Goal: Task Accomplishment & Management: Use online tool/utility

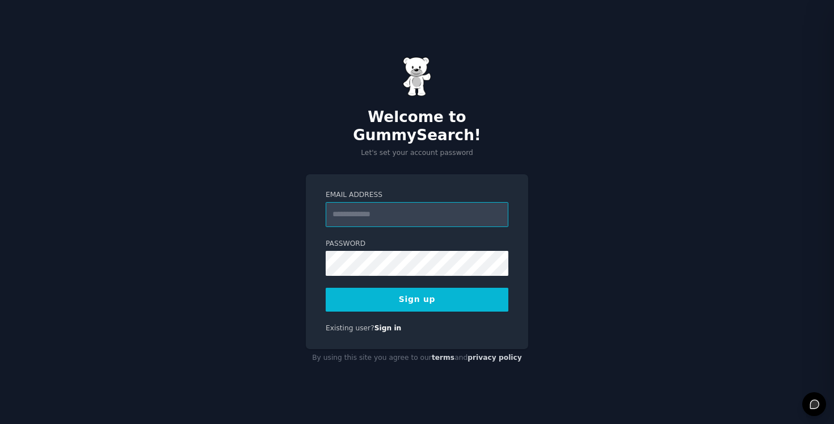
click at [415, 204] on input "Email Address" at bounding box center [416, 214] width 183 height 25
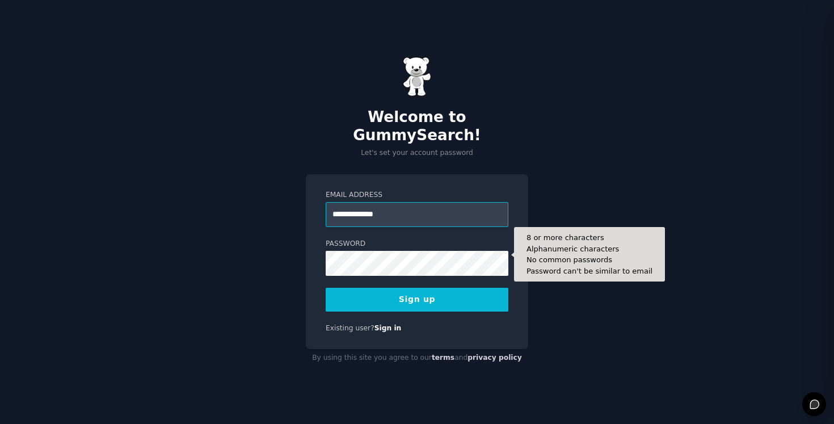
type input "**********"
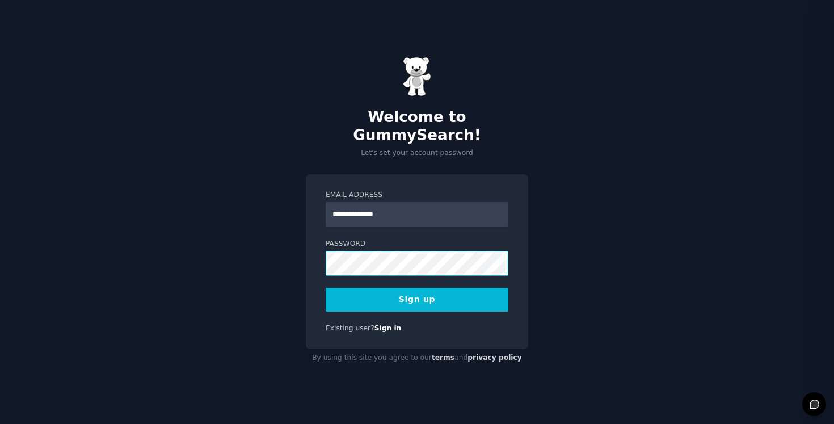
click at [0, 423] on com-1password-button at bounding box center [0, 424] width 0 height 0
click at [450, 291] on button "Sign up" at bounding box center [416, 300] width 183 height 24
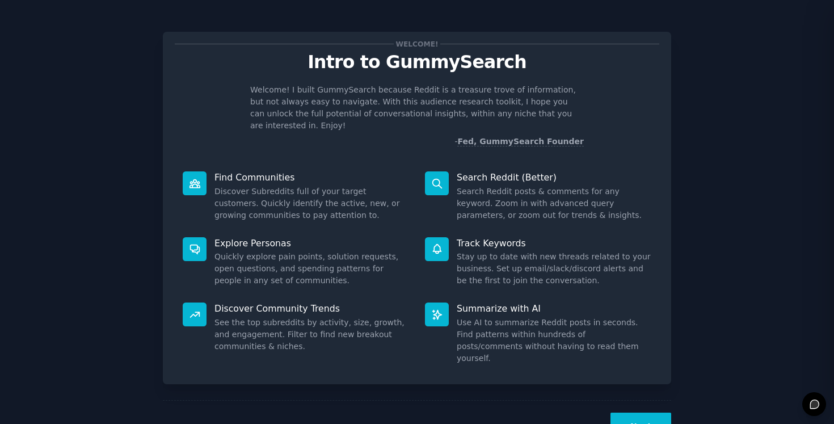
click at [614, 134] on div "Welcome! I built GummySearch because Reddit is a treasure trove of information,…" at bounding box center [417, 116] width 484 height 64
click at [631, 400] on div "Next" at bounding box center [417, 426] width 508 height 52
click at [631, 412] on button "Next" at bounding box center [640, 426] width 61 height 28
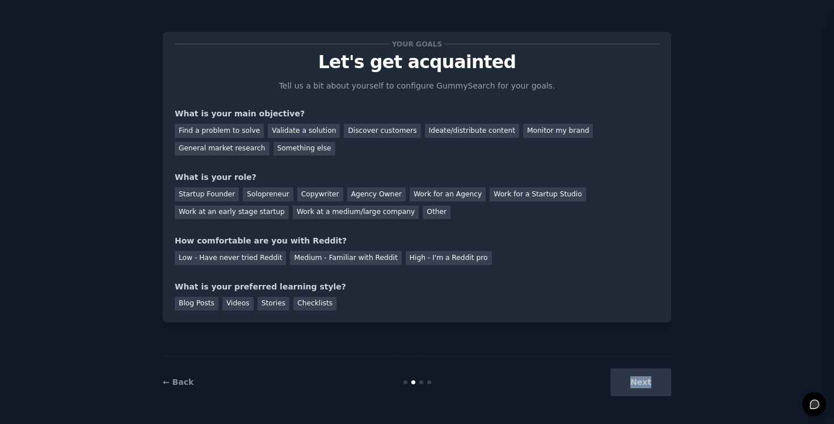
click at [631, 392] on div "Next" at bounding box center [586, 382] width 170 height 28
click at [635, 364] on div "← Back Next" at bounding box center [417, 382] width 508 height 52
click at [224, 133] on div "Find a problem to solve" at bounding box center [219, 131] width 89 height 14
click at [305, 133] on div "Validate a solution" at bounding box center [304, 131] width 72 height 14
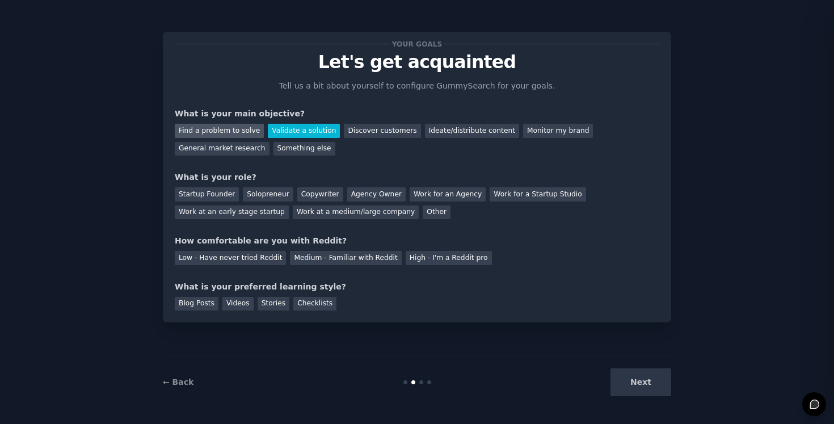
click at [227, 132] on div "Find a problem to solve" at bounding box center [219, 131] width 89 height 14
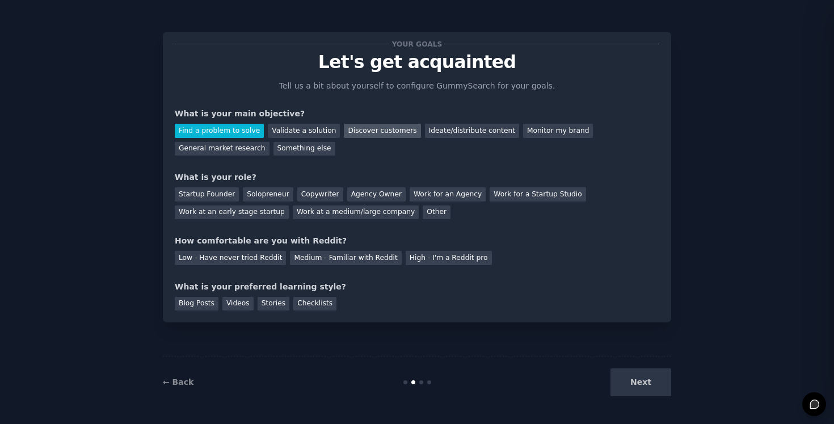
click at [360, 125] on div "Discover customers" at bounding box center [382, 131] width 77 height 14
click at [212, 192] on div "Startup Founder" at bounding box center [207, 194] width 64 height 14
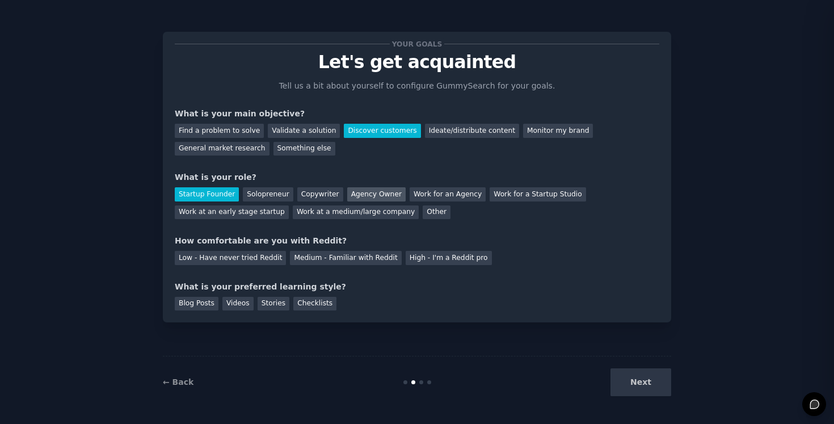
click at [347, 189] on div "Agency Owner" at bounding box center [376, 194] width 58 height 14
click at [226, 197] on div "Startup Founder" at bounding box center [207, 194] width 64 height 14
click at [240, 259] on div "Low - Have never tried Reddit" at bounding box center [230, 258] width 111 height 14
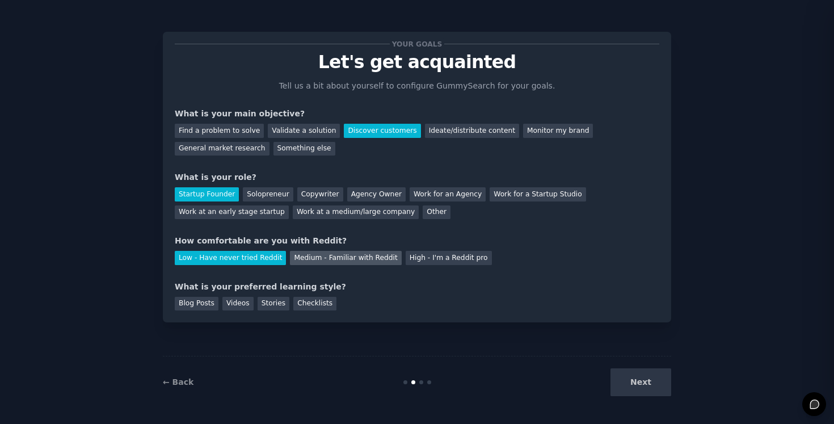
click at [302, 259] on div "Medium - Familiar with Reddit" at bounding box center [345, 258] width 111 height 14
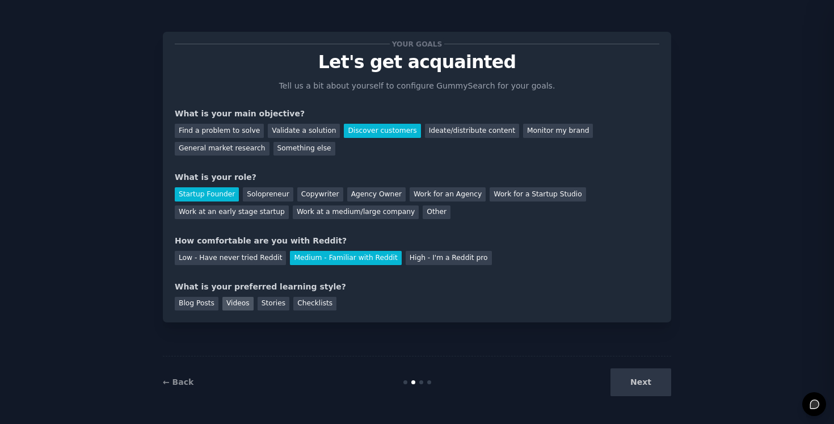
click at [244, 306] on div "Videos" at bounding box center [237, 304] width 31 height 14
click at [263, 305] on div "Stories" at bounding box center [273, 304] width 32 height 14
click at [244, 309] on div "Videos" at bounding box center [237, 304] width 31 height 14
click at [244, 305] on div "Videos" at bounding box center [237, 304] width 31 height 14
click at [646, 367] on div "← Back Next" at bounding box center [417, 382] width 508 height 52
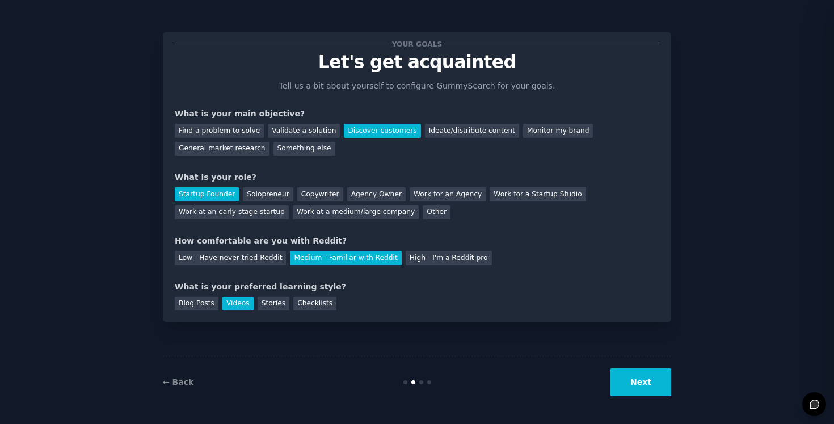
click at [644, 375] on button "Next" at bounding box center [640, 382] width 61 height 28
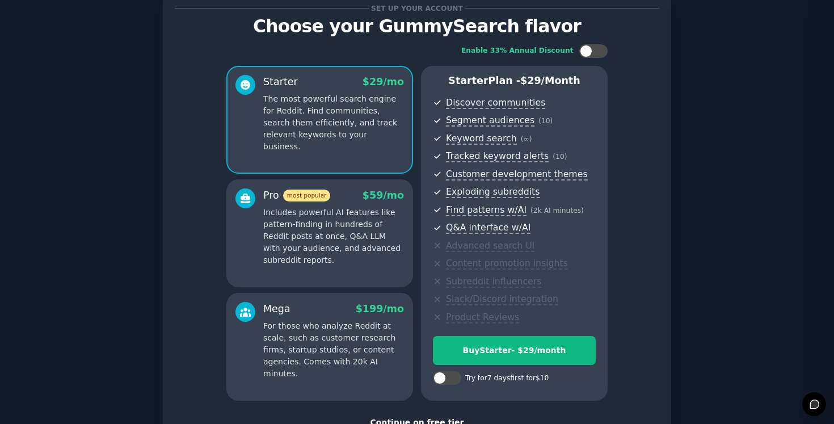
scroll to position [58, 0]
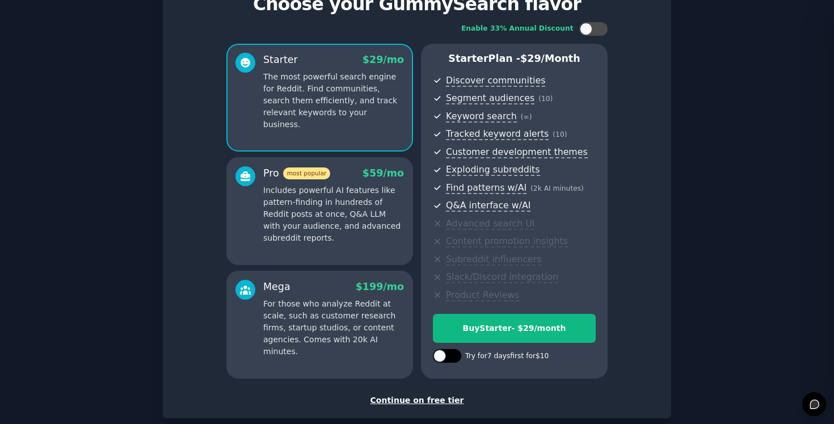
click at [447, 361] on div at bounding box center [447, 356] width 28 height 14
click at [438, 351] on div at bounding box center [439, 355] width 12 height 12
click at [438, 351] on div at bounding box center [447, 356] width 28 height 14
checkbox input "false"
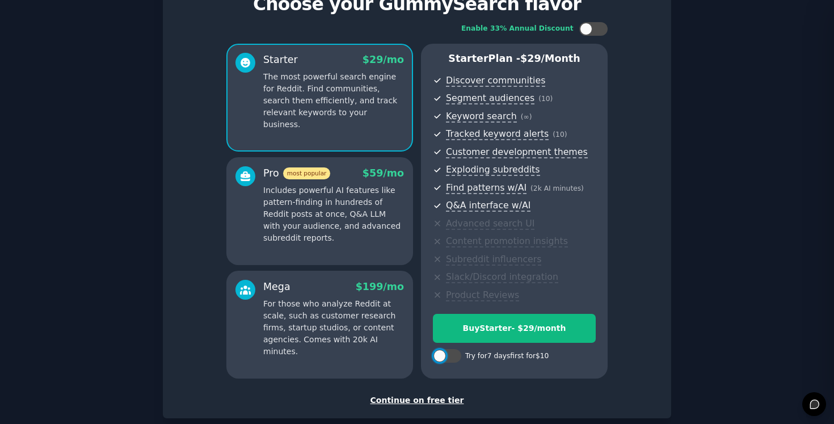
scroll to position [120, 0]
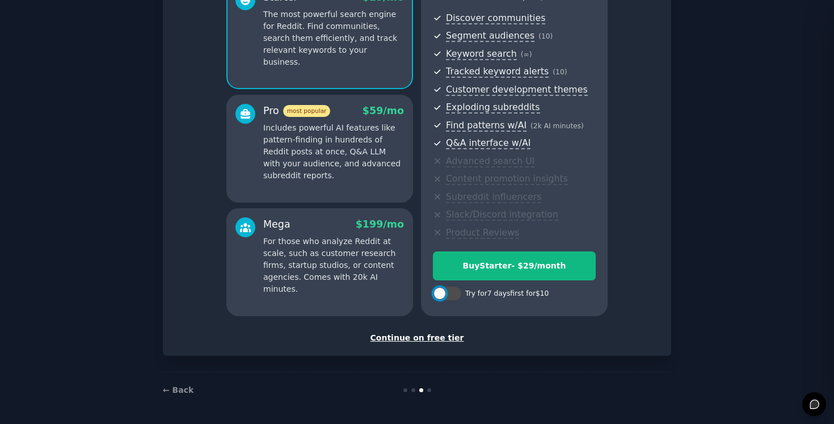
click at [436, 335] on div "Continue on free tier" at bounding box center [417, 338] width 484 height 12
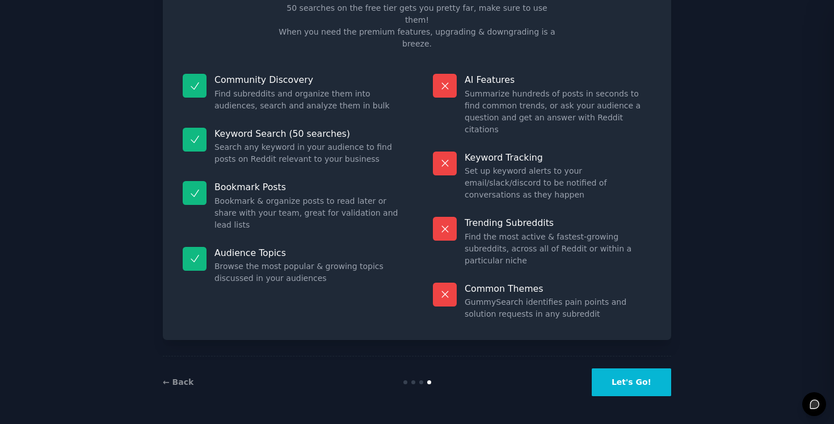
scroll to position [18, 0]
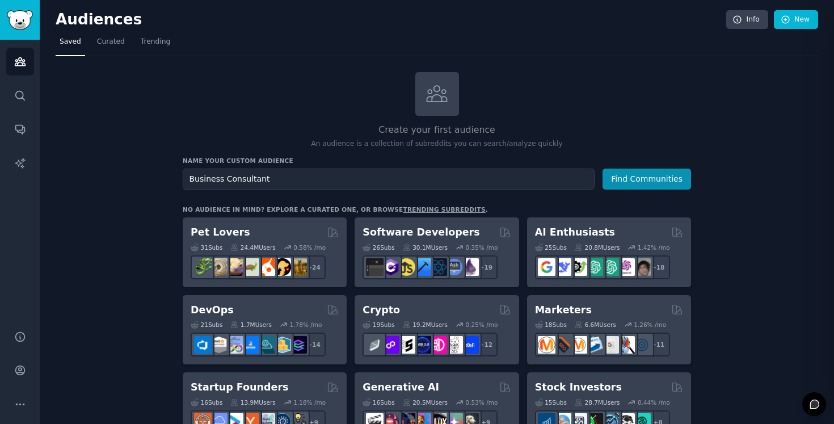
type input "Business Consultant"
click at [681, 179] on button "Find Communities" at bounding box center [646, 178] width 88 height 21
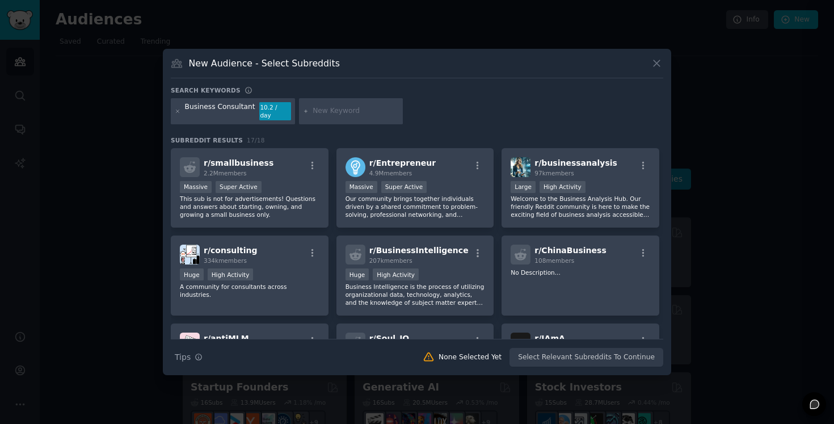
click at [267, 113] on div "10.2 / day" at bounding box center [275, 111] width 32 height 18
click at [286, 199] on p "This sub is not for advertisements! Questions and answers about starting, ownin…" at bounding box center [249, 207] width 139 height 24
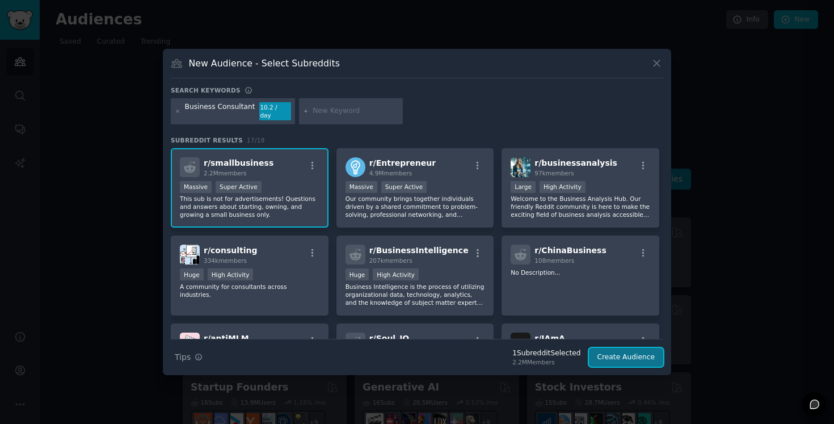
click at [641, 356] on button "Create Audience" at bounding box center [626, 357] width 75 height 19
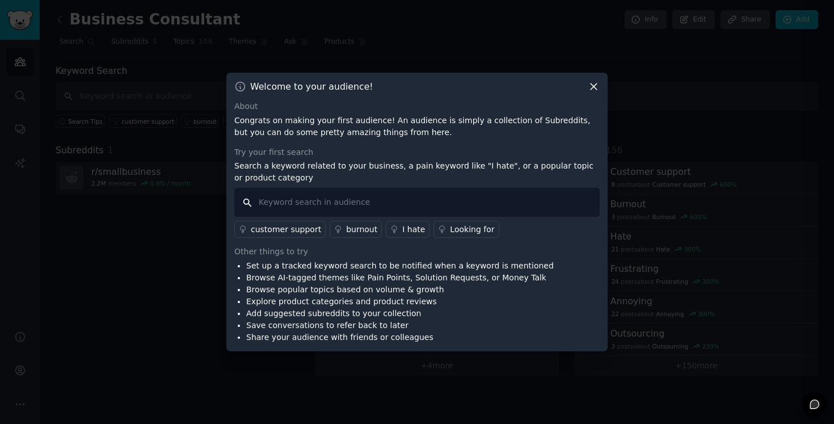
click at [445, 192] on input "text" at bounding box center [416, 202] width 365 height 29
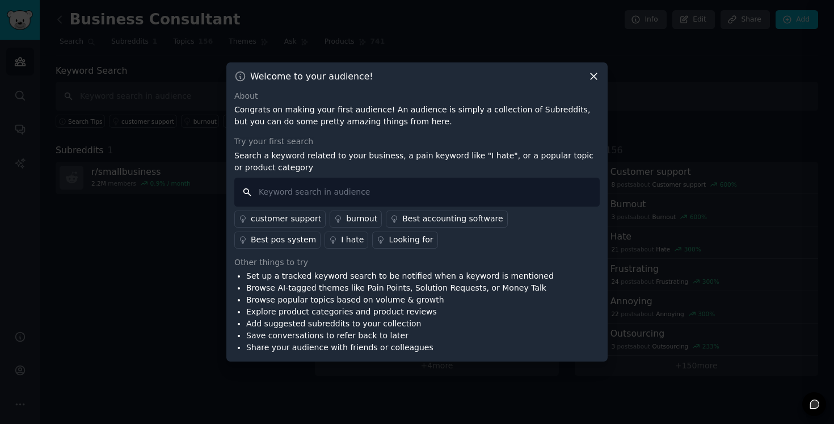
click at [354, 206] on input "text" at bounding box center [416, 191] width 365 height 29
type input "business consulting"
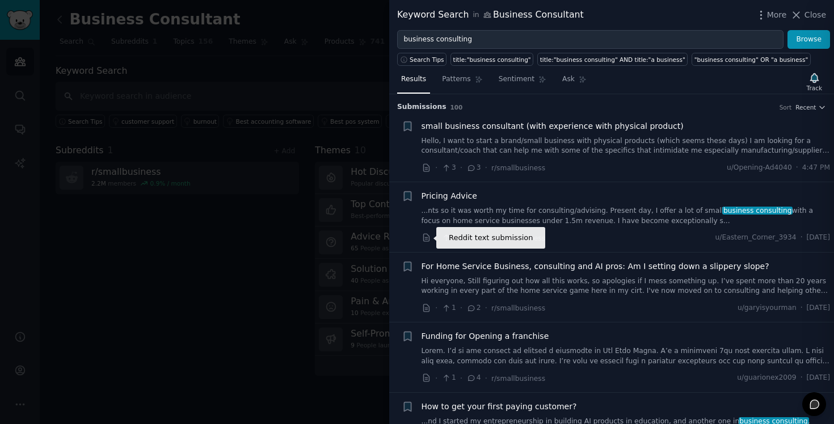
click at [428, 239] on icon at bounding box center [426, 237] width 6 height 7
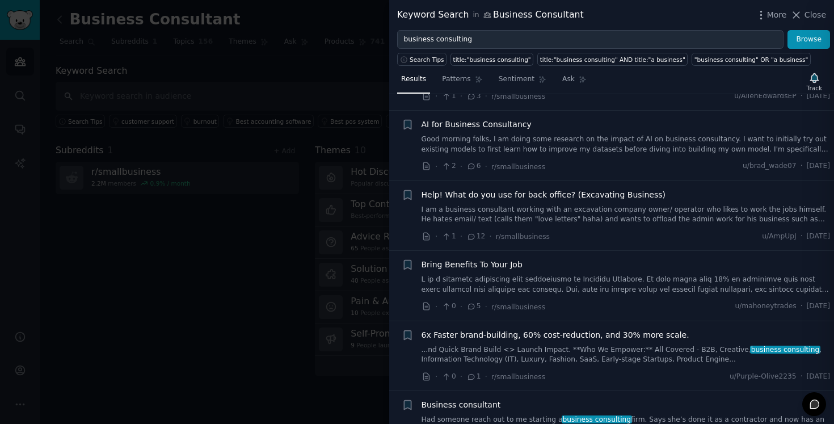
scroll to position [1763, 0]
click at [451, 88] on link "Patterns" at bounding box center [462, 81] width 48 height 23
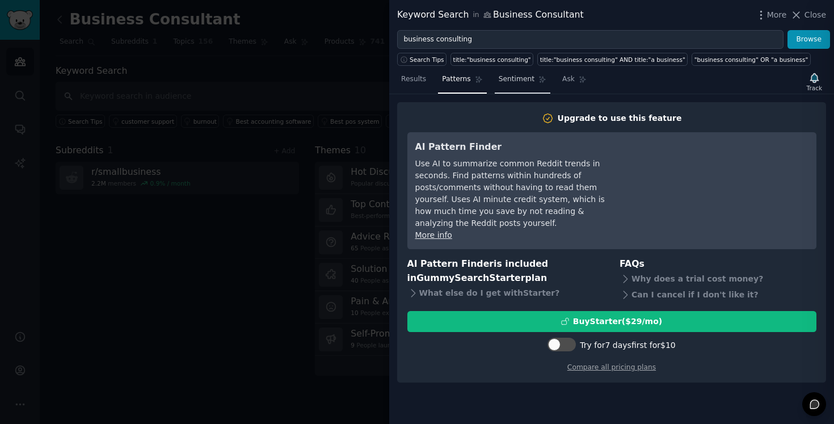
click at [495, 87] on link "Sentiment" at bounding box center [522, 81] width 56 height 23
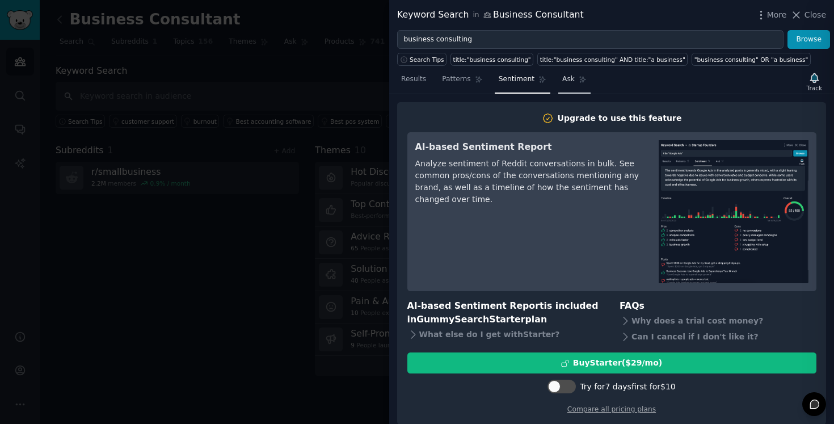
click at [569, 84] on link "Ask" at bounding box center [574, 81] width 32 height 23
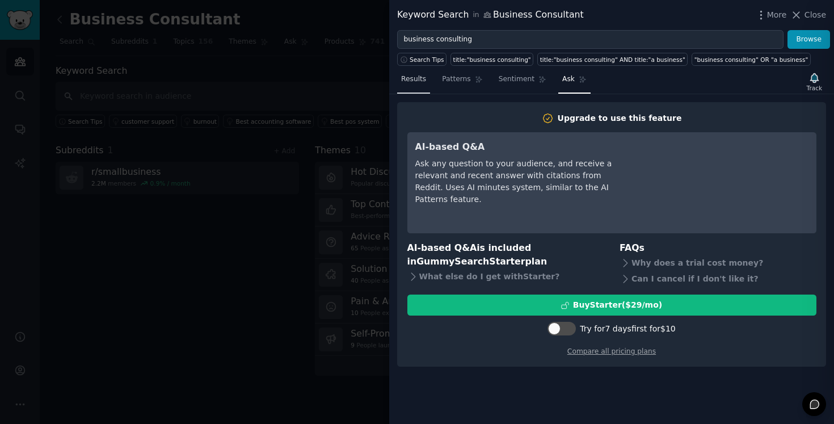
click at [400, 83] on link "Results" at bounding box center [413, 81] width 33 height 23
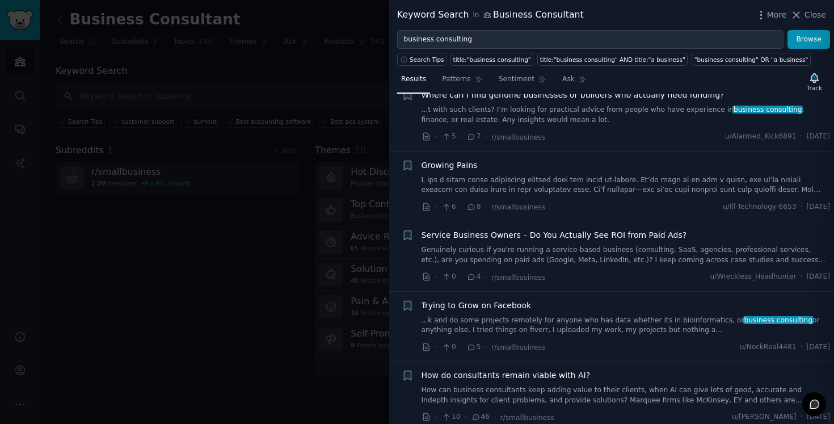
scroll to position [643, 0]
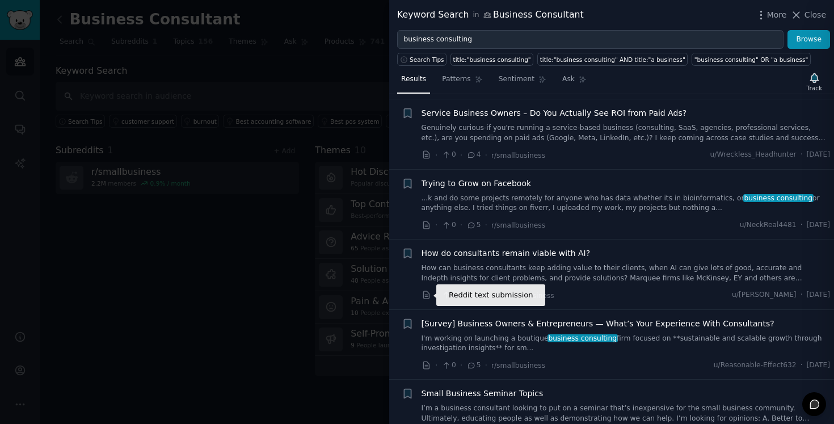
click at [425, 295] on icon at bounding box center [426, 294] width 6 height 7
click at [483, 28] on div "Keyword Search in Business Consultant More Close" at bounding box center [611, 15] width 445 height 30
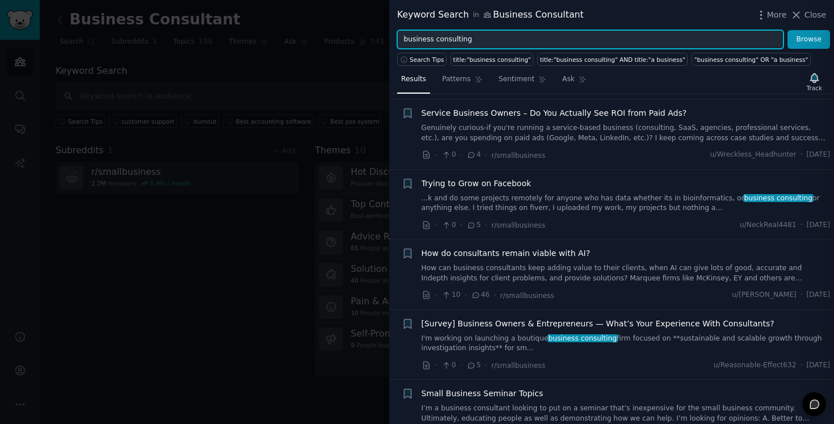
click at [483, 37] on input "business consulting" at bounding box center [590, 39] width 386 height 19
click at [493, 41] on input "business consultants accouting problems" at bounding box center [590, 39] width 386 height 19
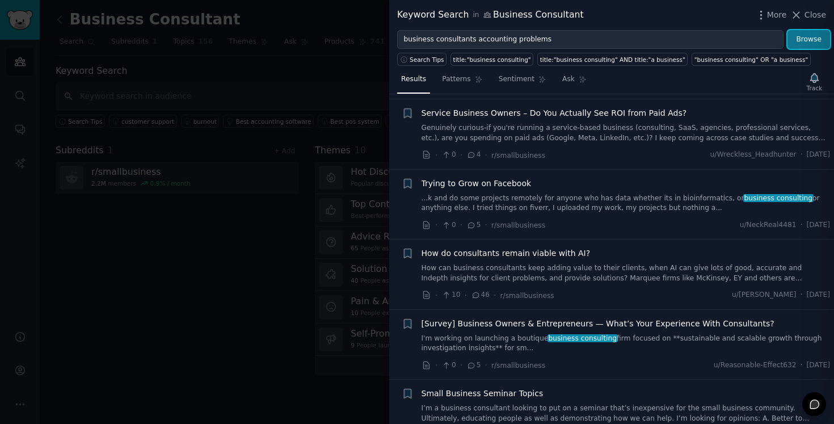
click at [806, 37] on button "Browse" at bounding box center [808, 39] width 43 height 19
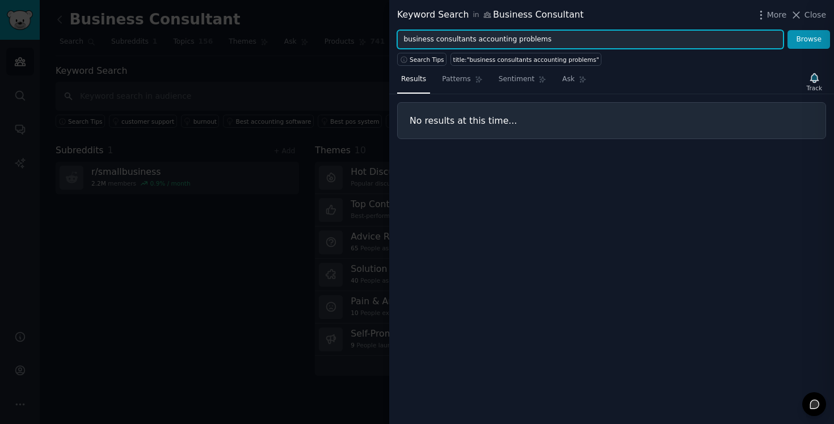
click at [521, 39] on input "business consultants accounting problems" at bounding box center [590, 39] width 386 height 19
type input "business consultants accounting"
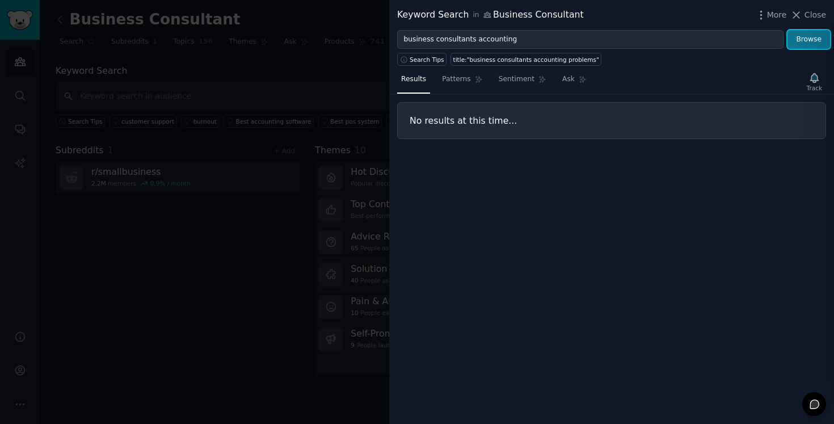
click at [795, 41] on button "Browse" at bounding box center [808, 39] width 43 height 19
click at [349, 71] on div at bounding box center [417, 212] width 834 height 424
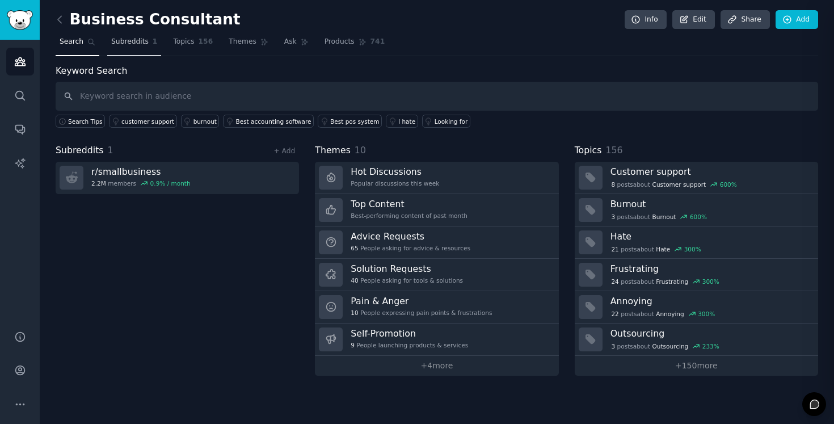
click at [142, 37] on span "Subreddits" at bounding box center [129, 42] width 37 height 10
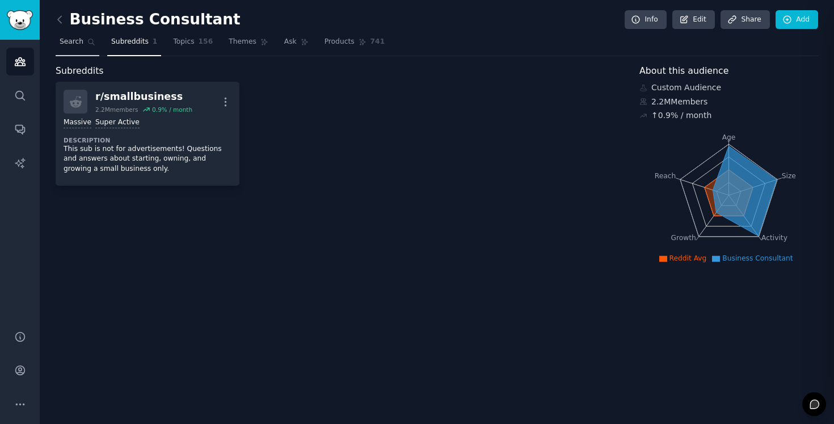
click at [71, 43] on span "Search" at bounding box center [72, 42] width 24 height 10
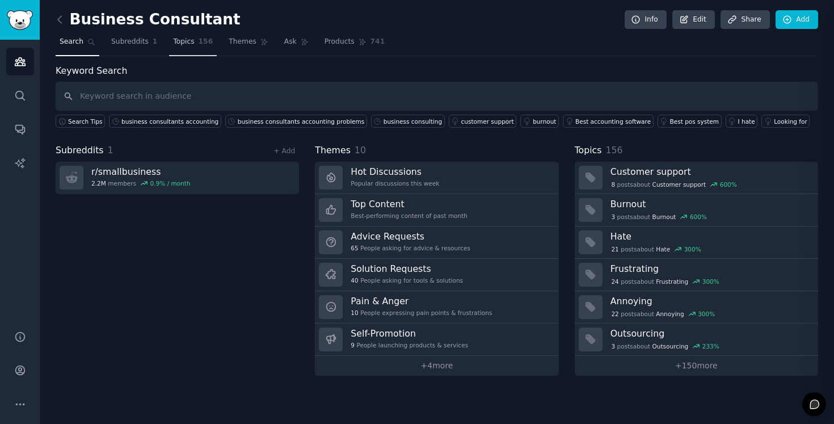
click at [181, 47] on link "Topics 156" at bounding box center [193, 44] width 48 height 23
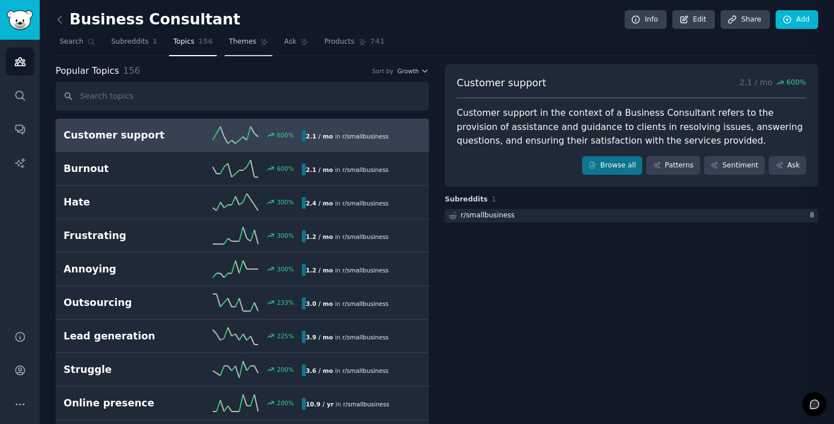
click at [237, 41] on span "Themes" at bounding box center [243, 42] width 28 height 10
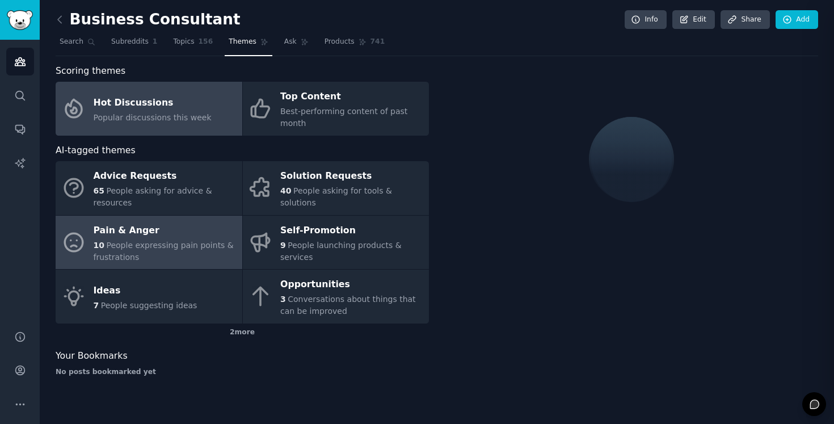
click at [188, 227] on div "Pain & Anger" at bounding box center [165, 230] width 143 height 18
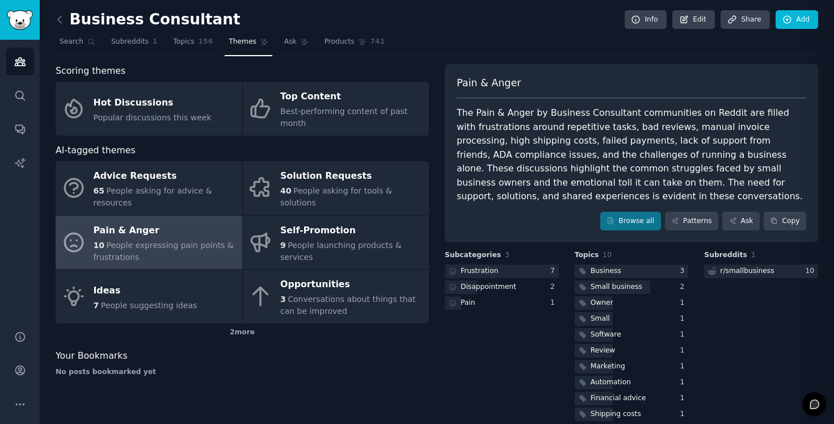
click at [612, 210] on div "Pain & Anger The Pain & Anger by Business Consultant communities on Reddit are …" at bounding box center [631, 153] width 373 height 179
click at [674, 219] on icon at bounding box center [675, 221] width 8 height 8
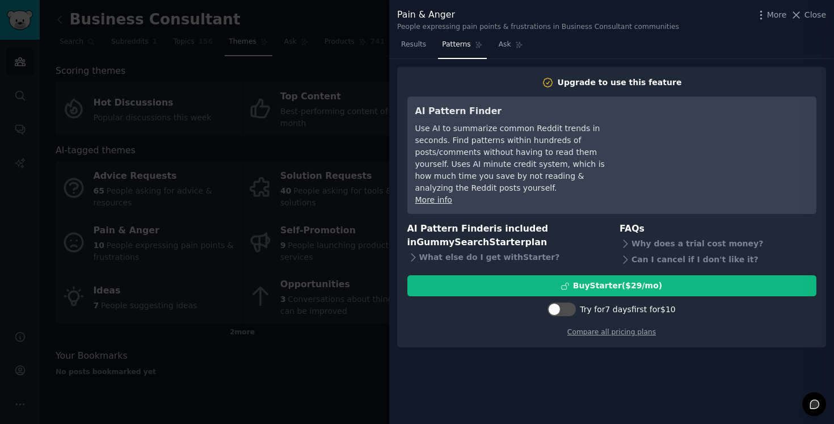
click at [345, 143] on div at bounding box center [417, 212] width 834 height 424
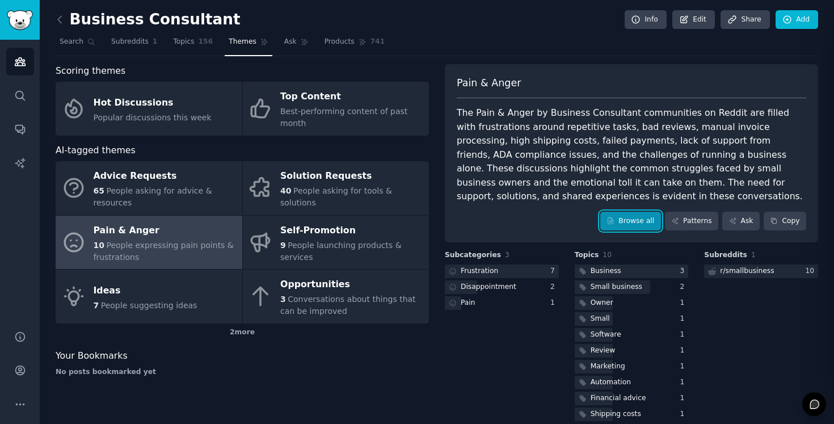
click at [636, 225] on link "Browse all" at bounding box center [630, 221] width 61 height 19
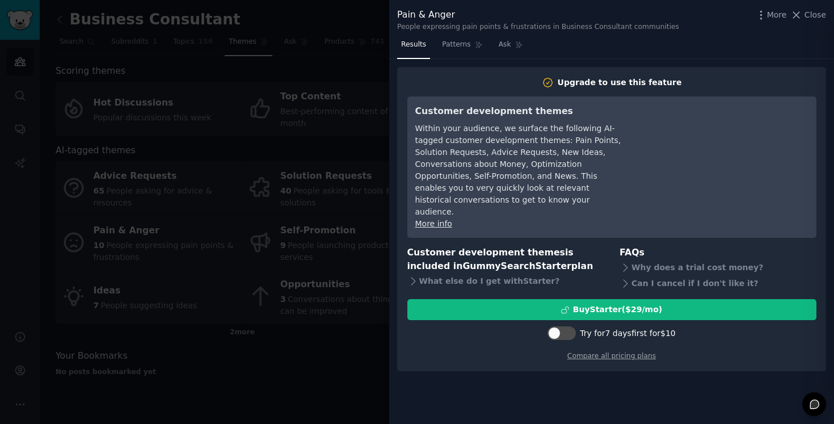
click at [350, 233] on div at bounding box center [417, 212] width 834 height 424
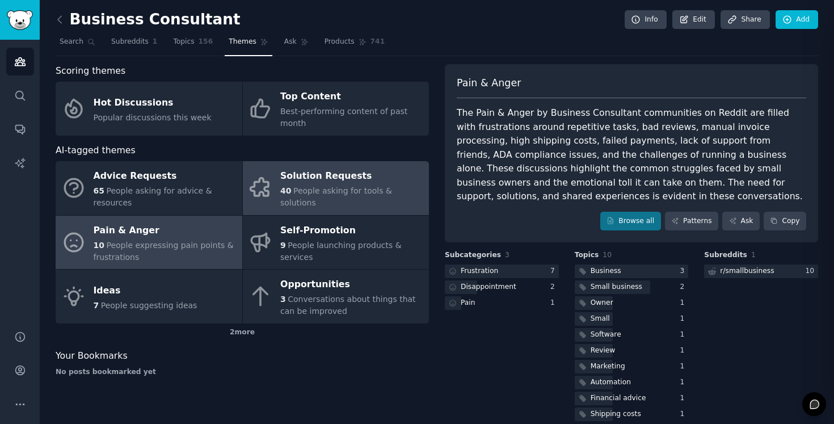
click at [360, 196] on span "People asking for tools & solutions" at bounding box center [336, 196] width 112 height 21
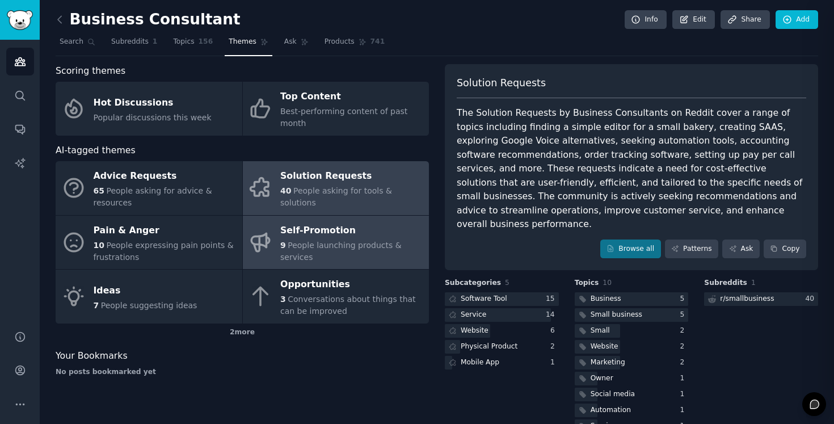
click at [360, 250] on div "9 People launching products & services" at bounding box center [351, 251] width 143 height 24
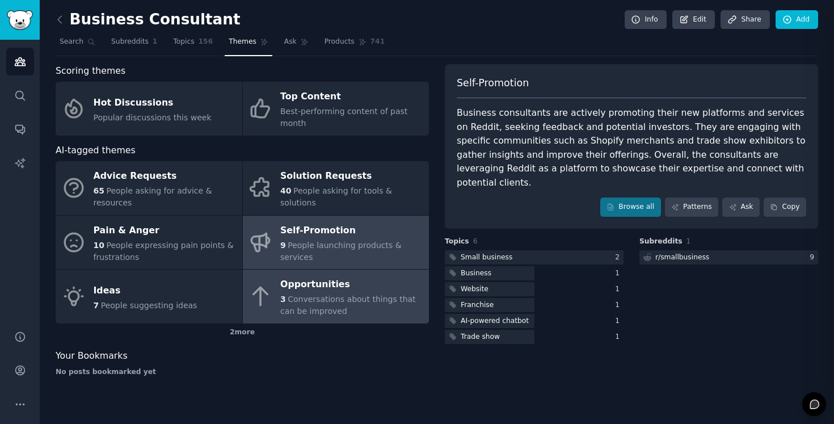
click at [350, 284] on div "Opportunities" at bounding box center [351, 285] width 143 height 18
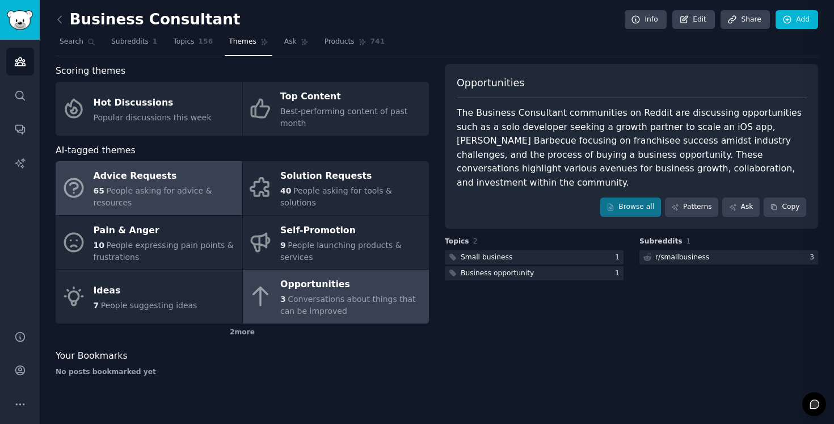
click at [192, 196] on div "65 People asking for advice & resources" at bounding box center [165, 197] width 143 height 24
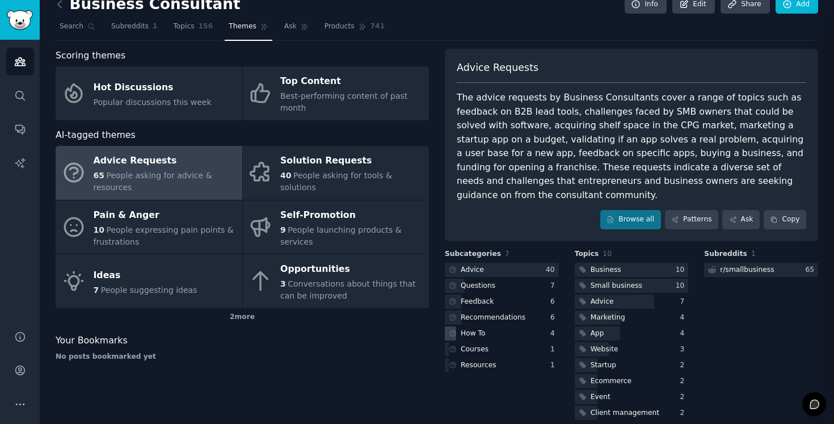
scroll to position [29, 0]
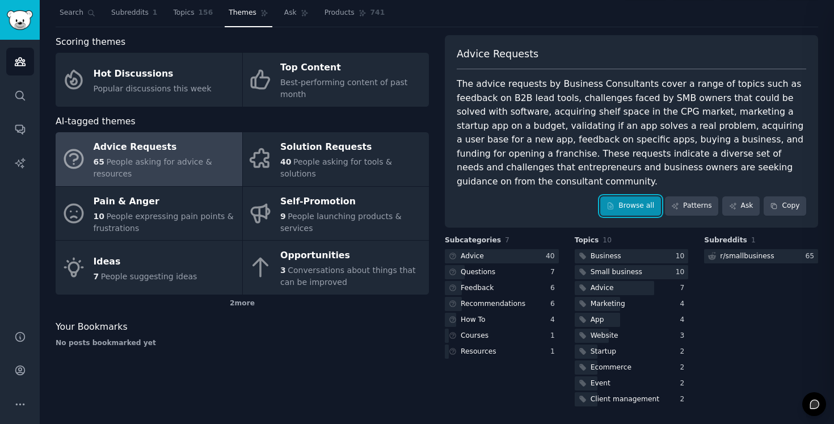
click at [634, 209] on link "Browse all" at bounding box center [630, 205] width 61 height 19
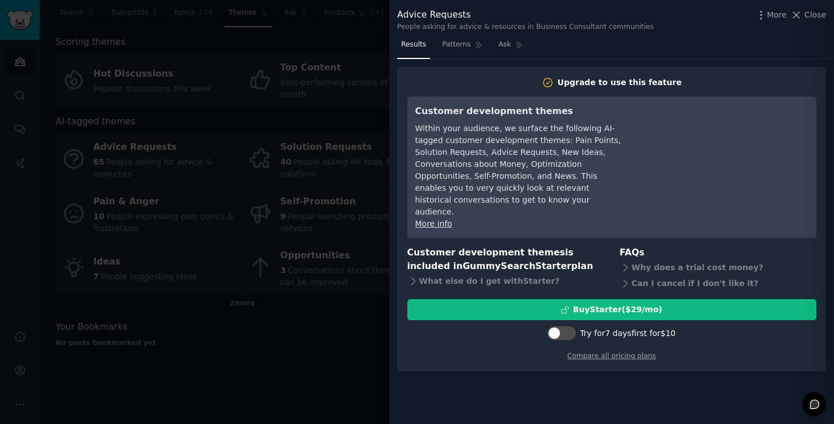
click at [303, 261] on div at bounding box center [417, 212] width 834 height 424
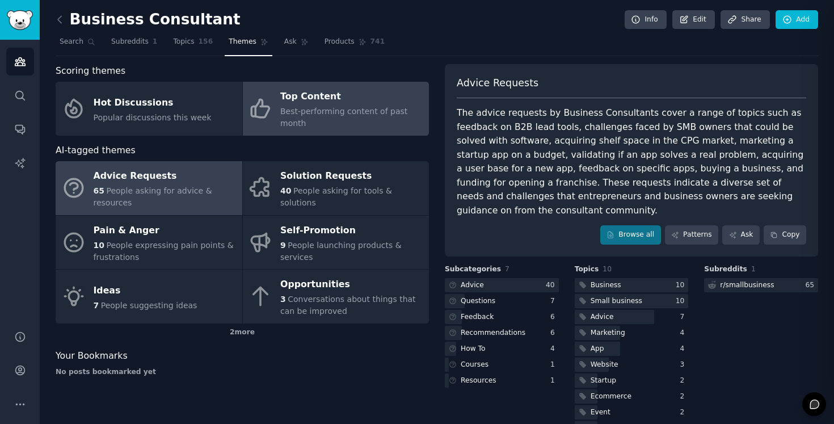
click at [316, 120] on div "Best-performing content of past month" at bounding box center [351, 117] width 143 height 24
